Goal: Information Seeking & Learning: Learn about a topic

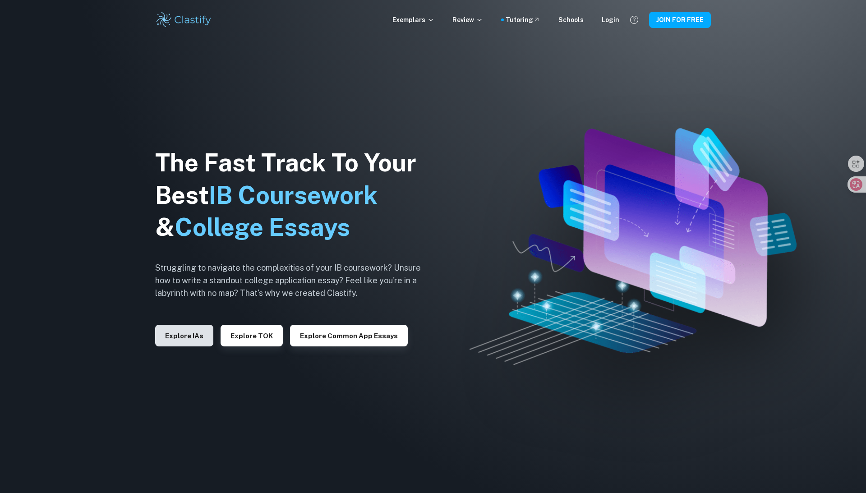
click at [195, 337] on button "Explore IAs" at bounding box center [184, 336] width 58 height 22
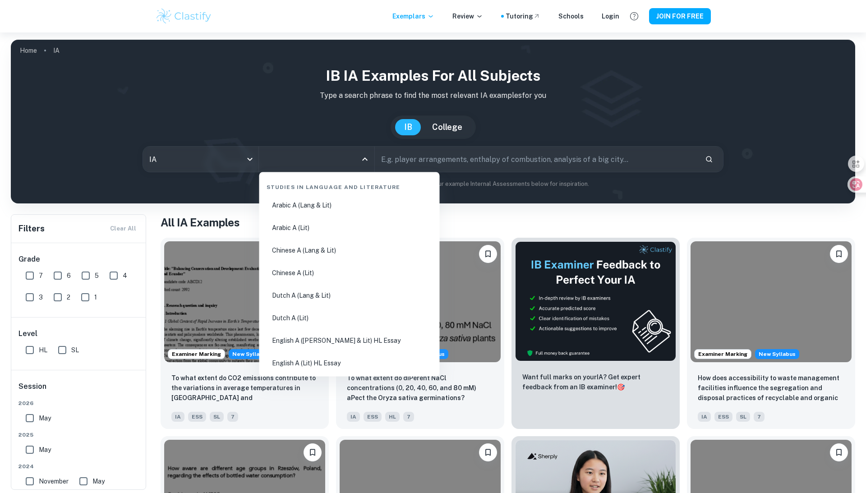
click at [298, 162] on input "All Subjects" at bounding box center [310, 159] width 94 height 17
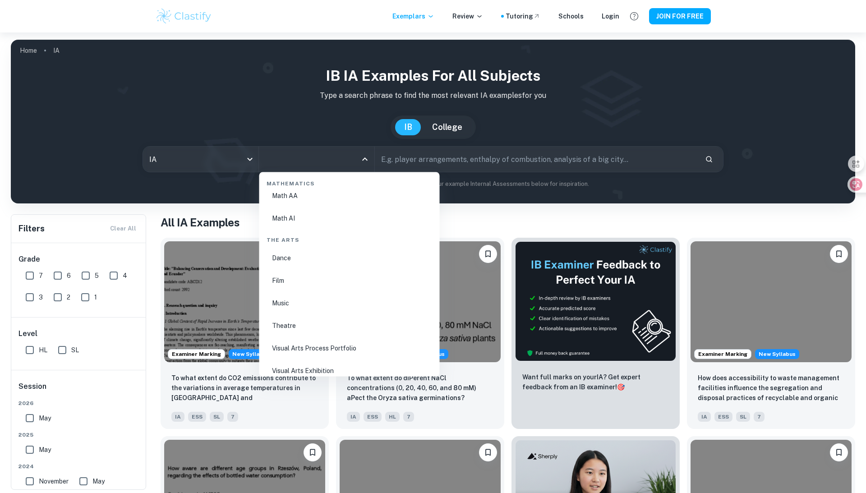
scroll to position [1591, 0]
click at [328, 246] on li "Dance" at bounding box center [349, 256] width 173 height 21
type input "Dance"
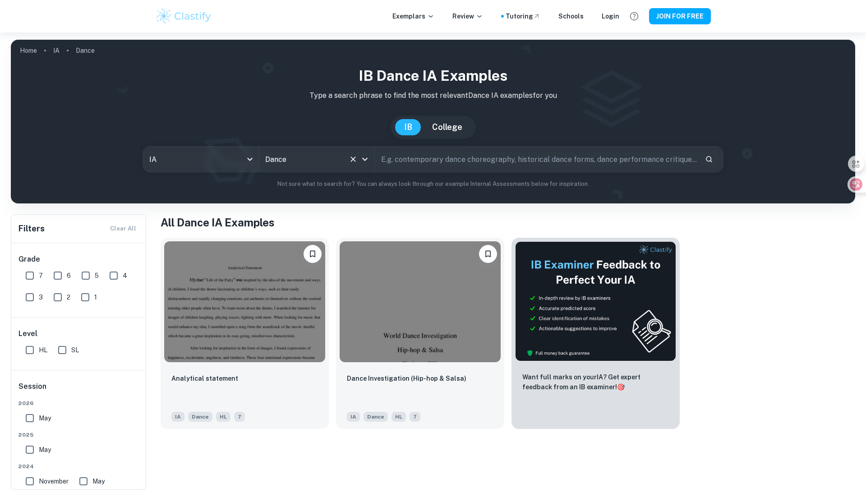
click at [296, 171] on div "Dance All Subjects" at bounding box center [317, 159] width 116 height 25
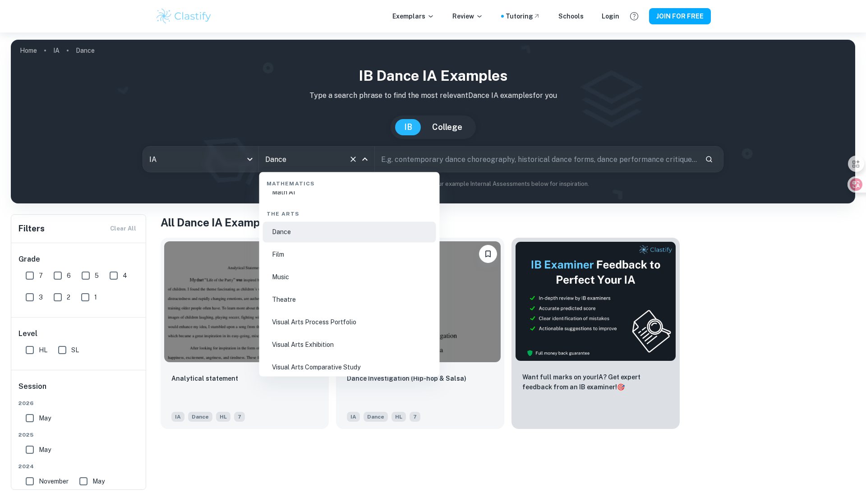
scroll to position [1619, 0]
click at [361, 308] on li "Visual Arts Process Portfolio" at bounding box center [349, 318] width 173 height 21
type input "Visual Arts Process Portfolio"
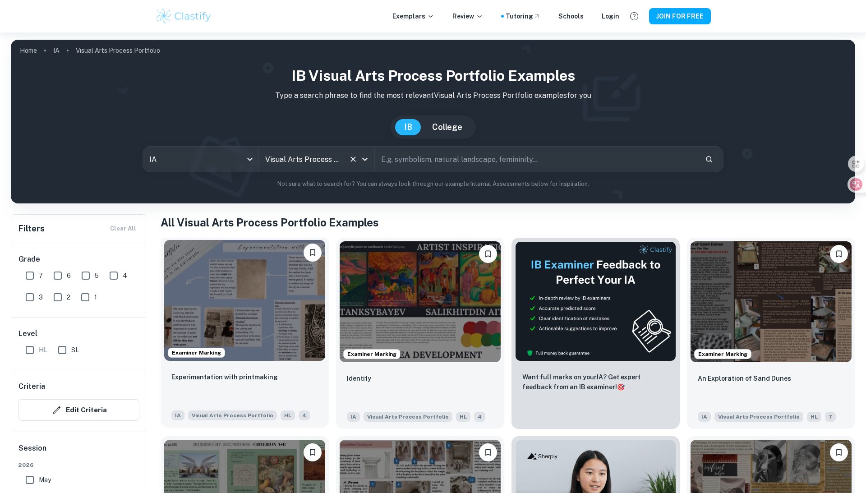
scroll to position [58, 0]
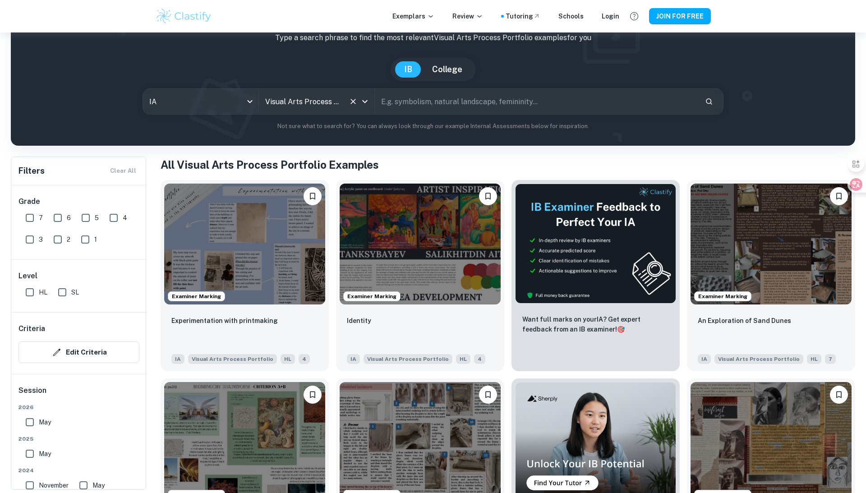
click at [73, 290] on span "SL" at bounding box center [75, 292] width 8 height 10
click at [71, 290] on input "SL" at bounding box center [62, 292] width 18 height 18
checkbox input "true"
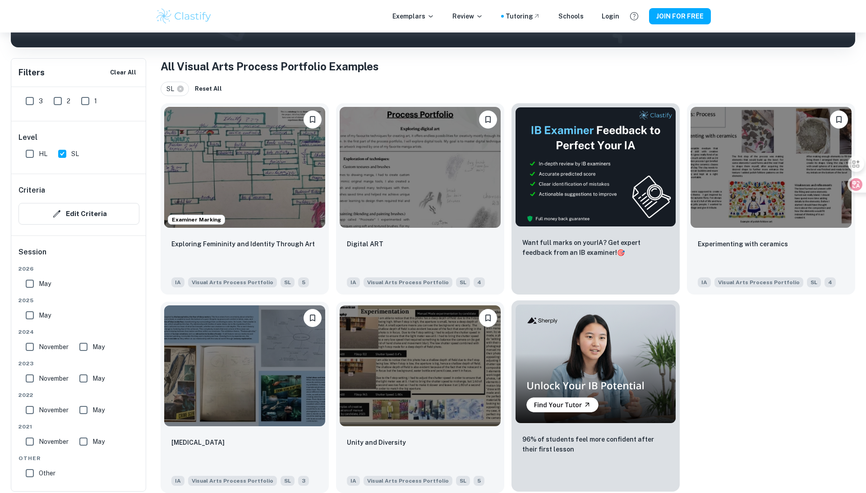
scroll to position [157, 0]
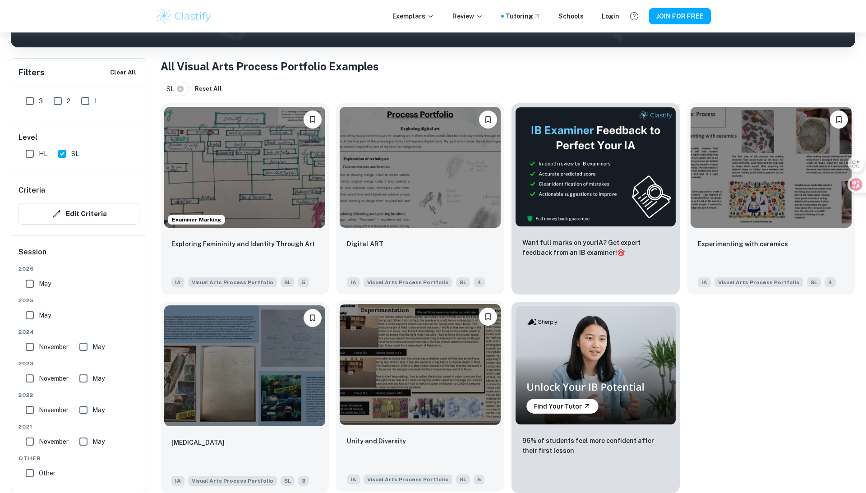
click at [437, 431] on div "Unity and Diversity IA Visual Arts Process Portfolio SL 5" at bounding box center [420, 460] width 168 height 63
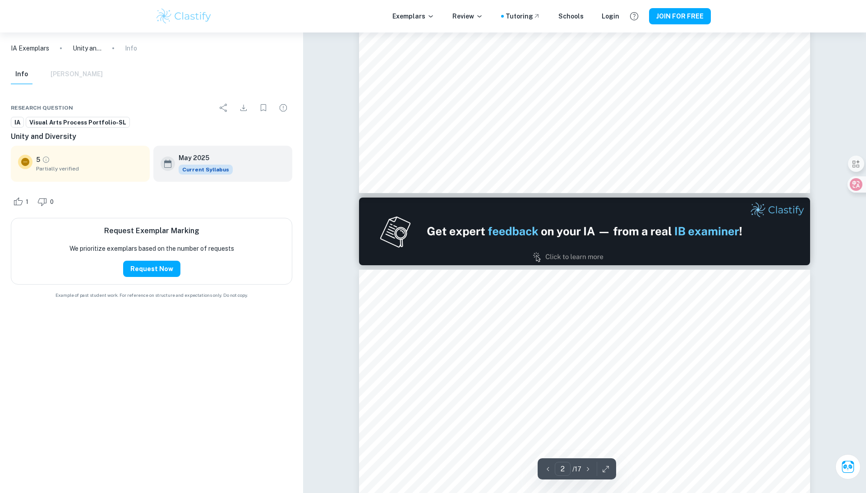
type input "1"
